Goal: Task Accomplishment & Management: Manage account settings

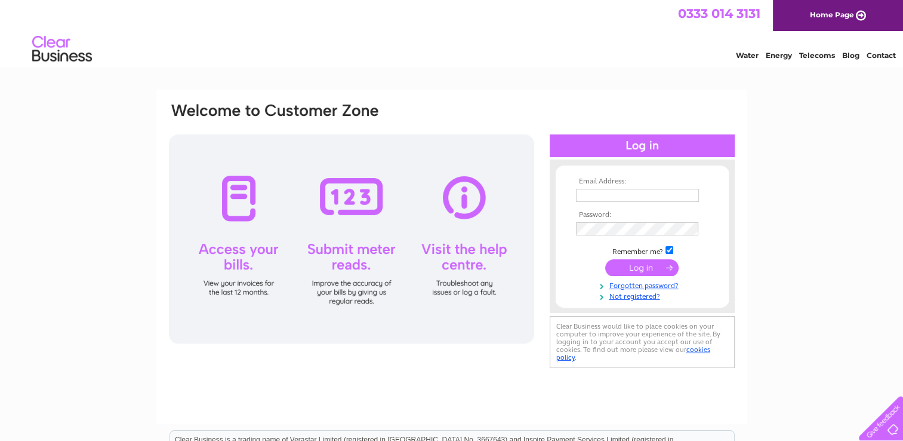
type input "[EMAIL_ADDRESS][DOMAIN_NAME]"
click at [638, 263] on input "submit" at bounding box center [641, 267] width 73 height 17
click at [638, 268] on input "submit" at bounding box center [641, 267] width 73 height 17
click at [648, 265] on input "submit" at bounding box center [641, 268] width 73 height 17
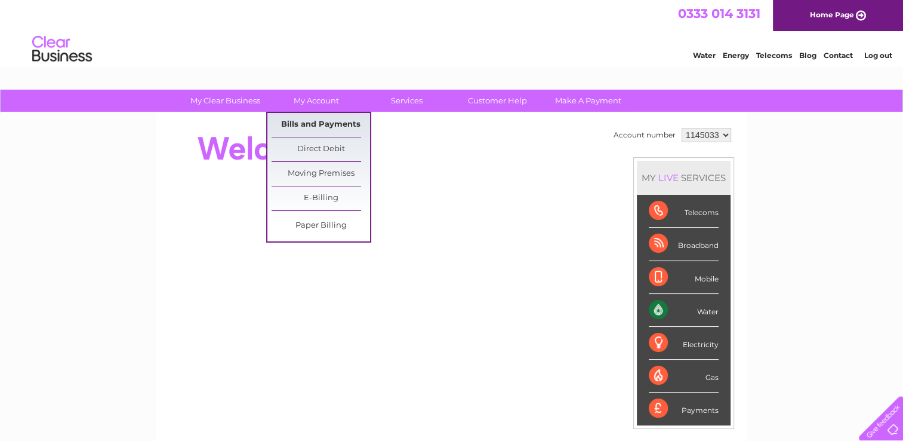
click at [330, 118] on link "Bills and Payments" at bounding box center [321, 125] width 99 height 24
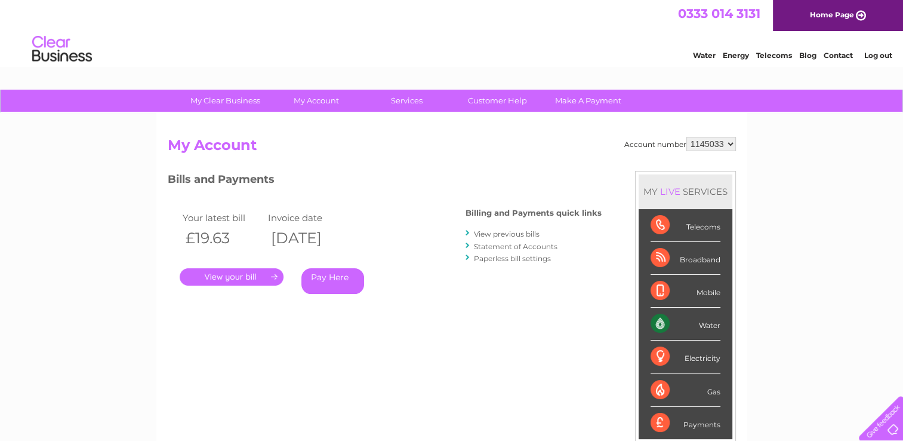
click at [245, 278] on link "." at bounding box center [232, 276] width 104 height 17
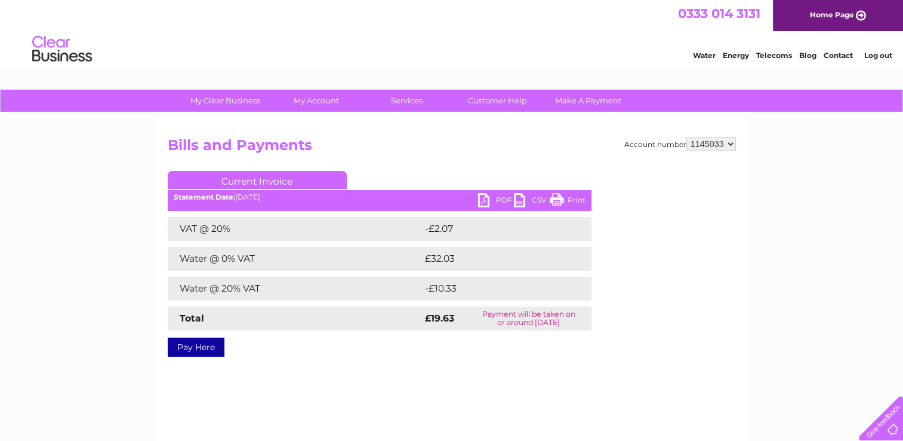
click at [485, 200] on link "PDF" at bounding box center [496, 201] width 36 height 17
